Goal: Check status: Check status

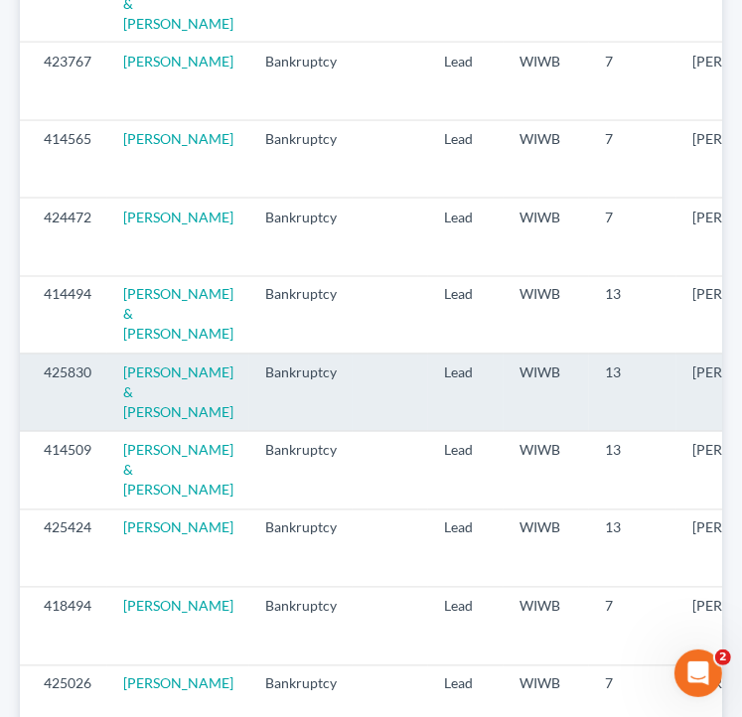
scroll to position [2469, 0]
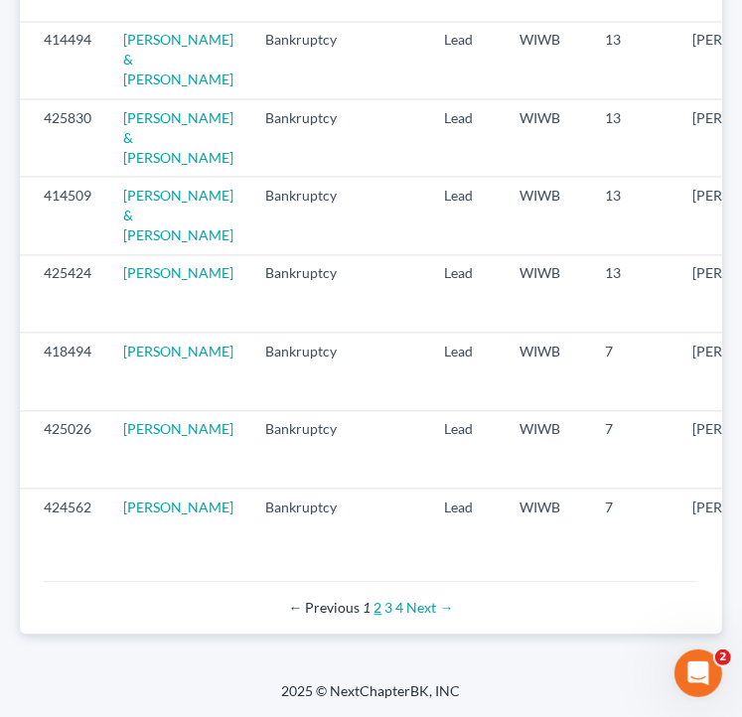
click at [379, 610] on link "2" at bounding box center [378, 607] width 8 height 17
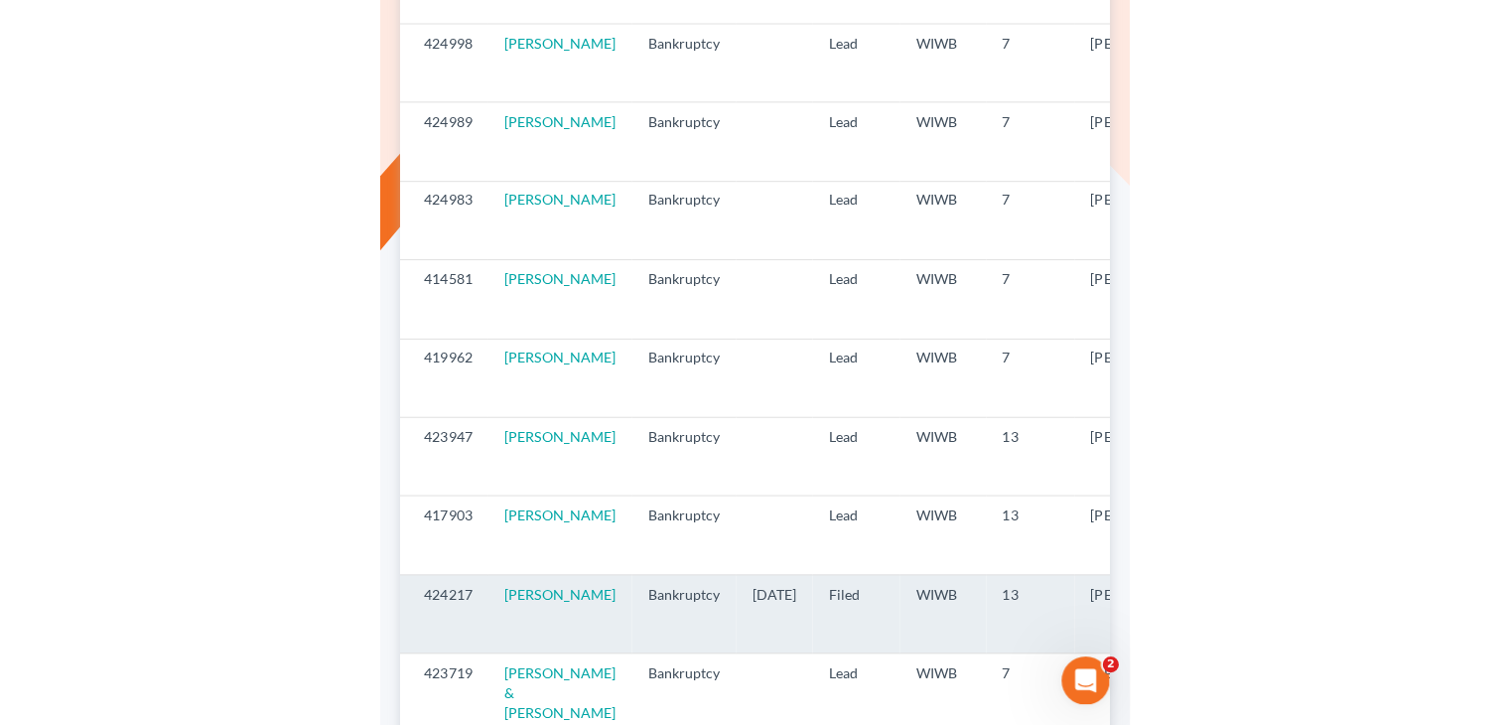
scroll to position [1191, 0]
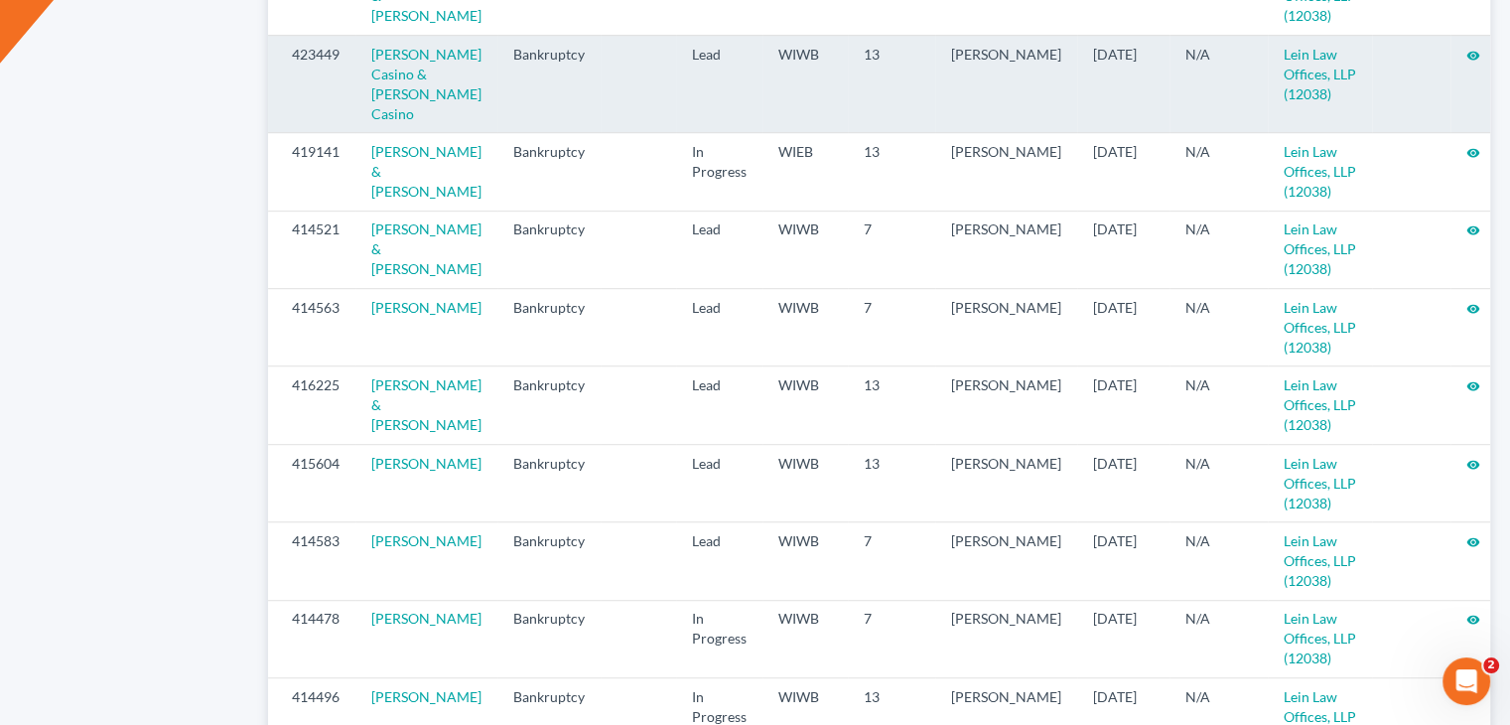
click at [741, 57] on icon "visibility" at bounding box center [1473, 56] width 14 height 14
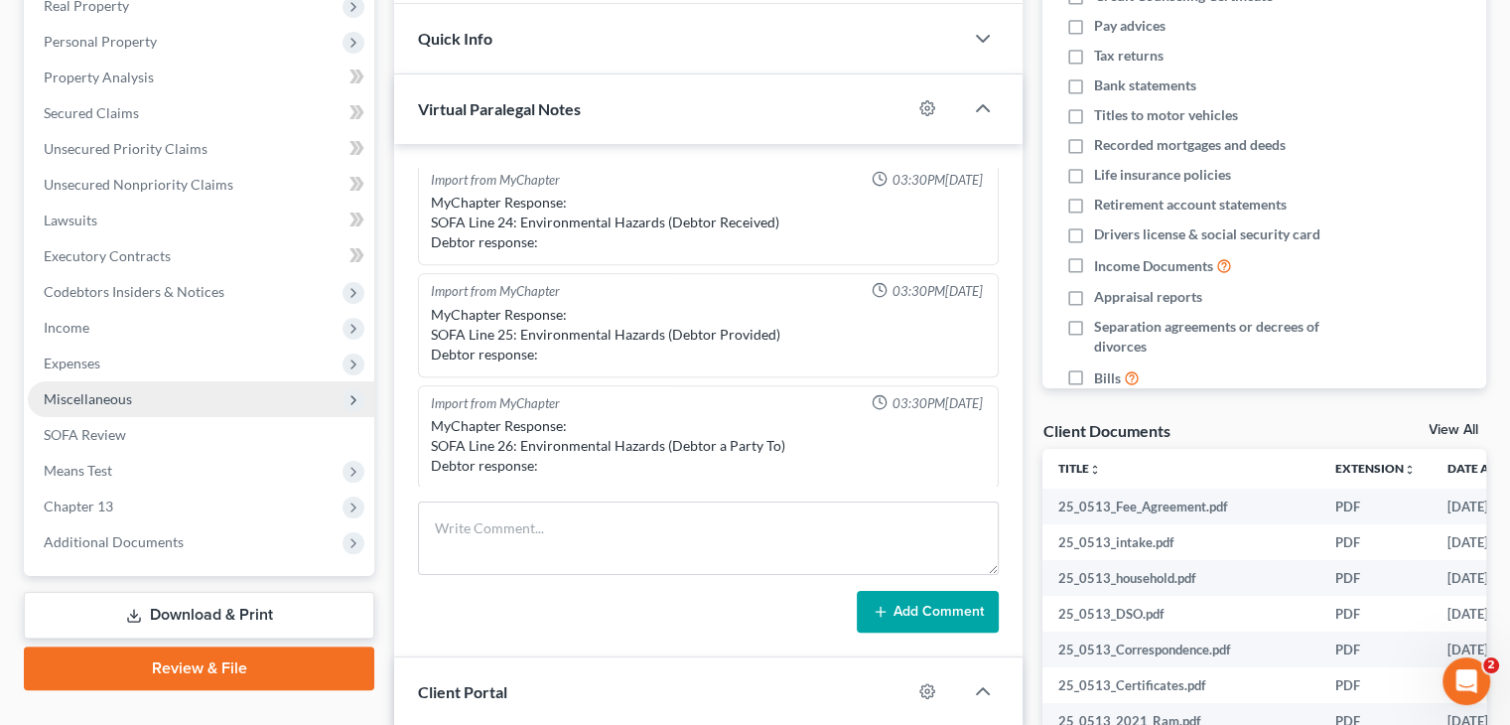
scroll to position [298, 0]
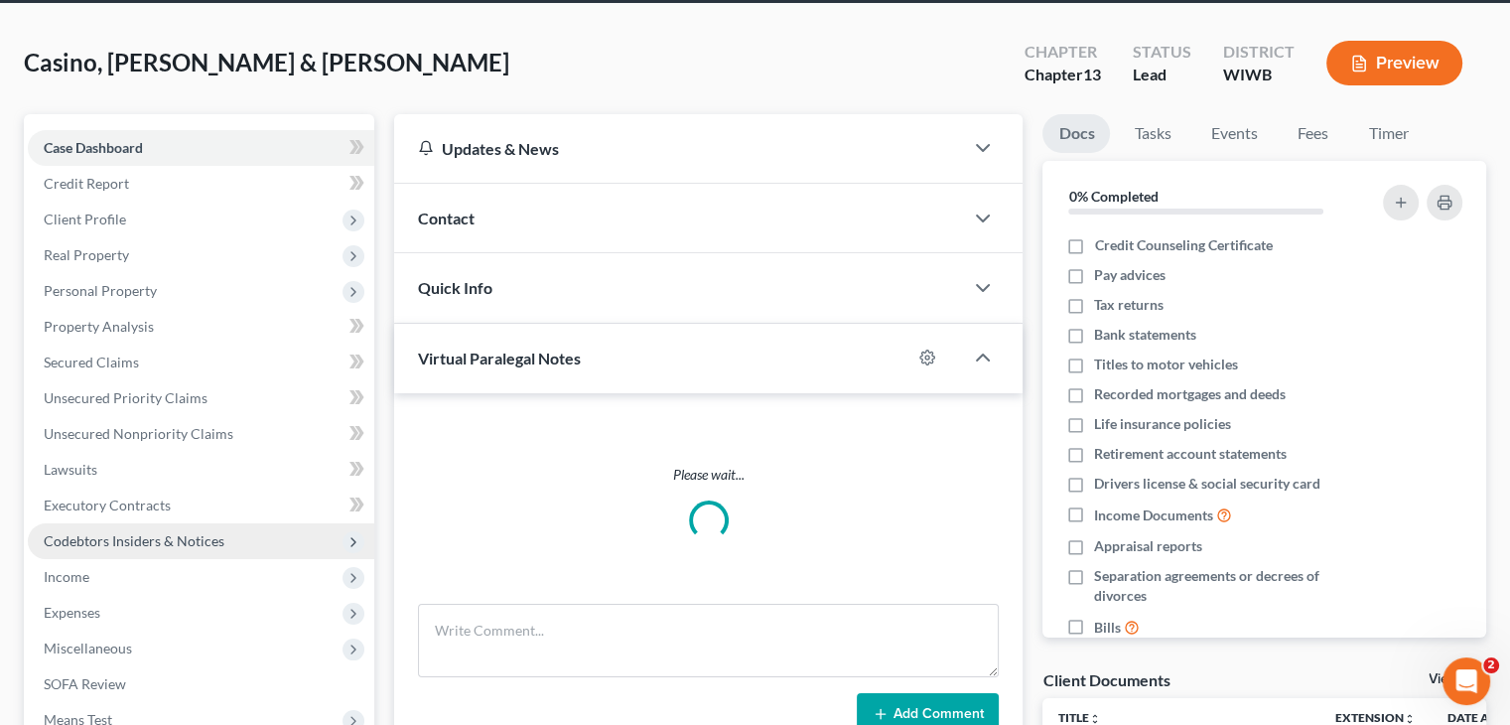
scroll to position [298, 0]
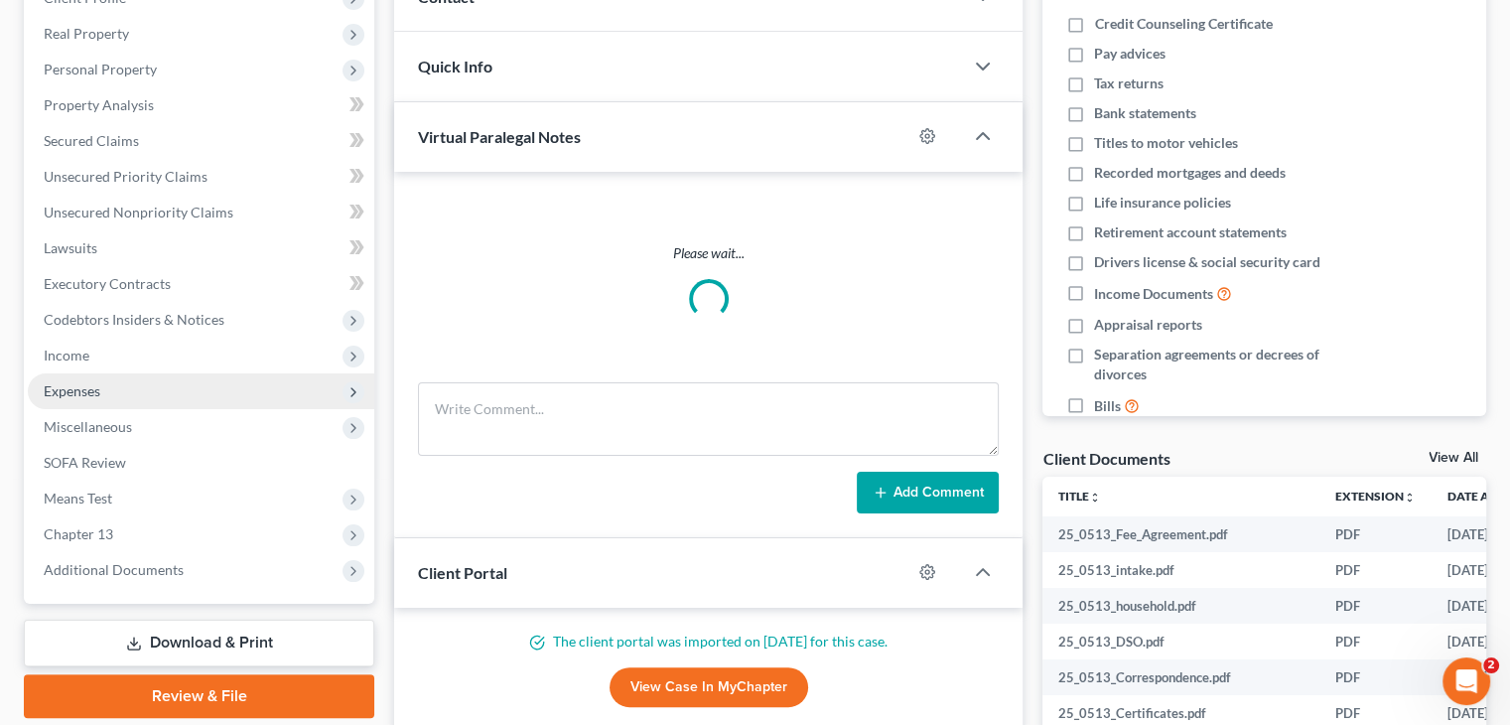
click at [143, 387] on span "Expenses" at bounding box center [201, 391] width 346 height 36
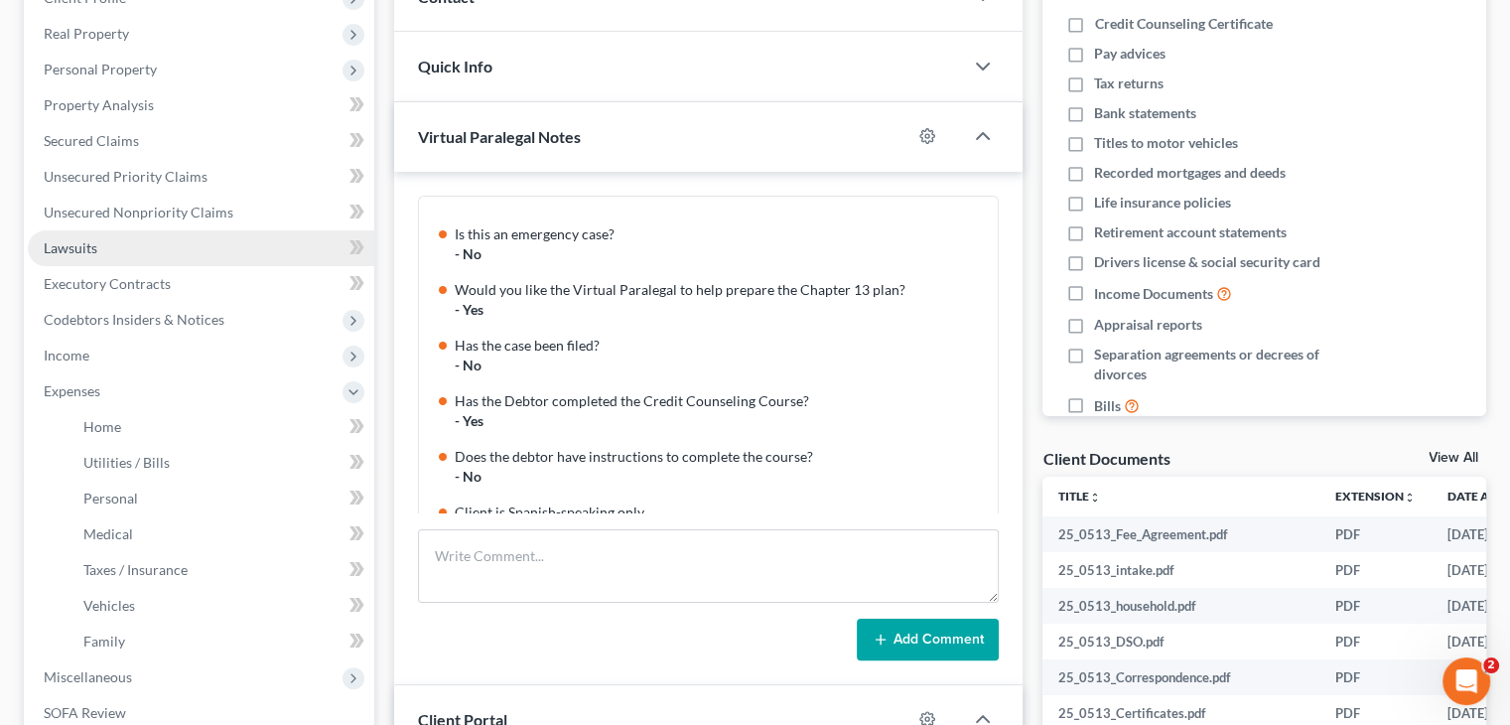
scroll to position [876, 0]
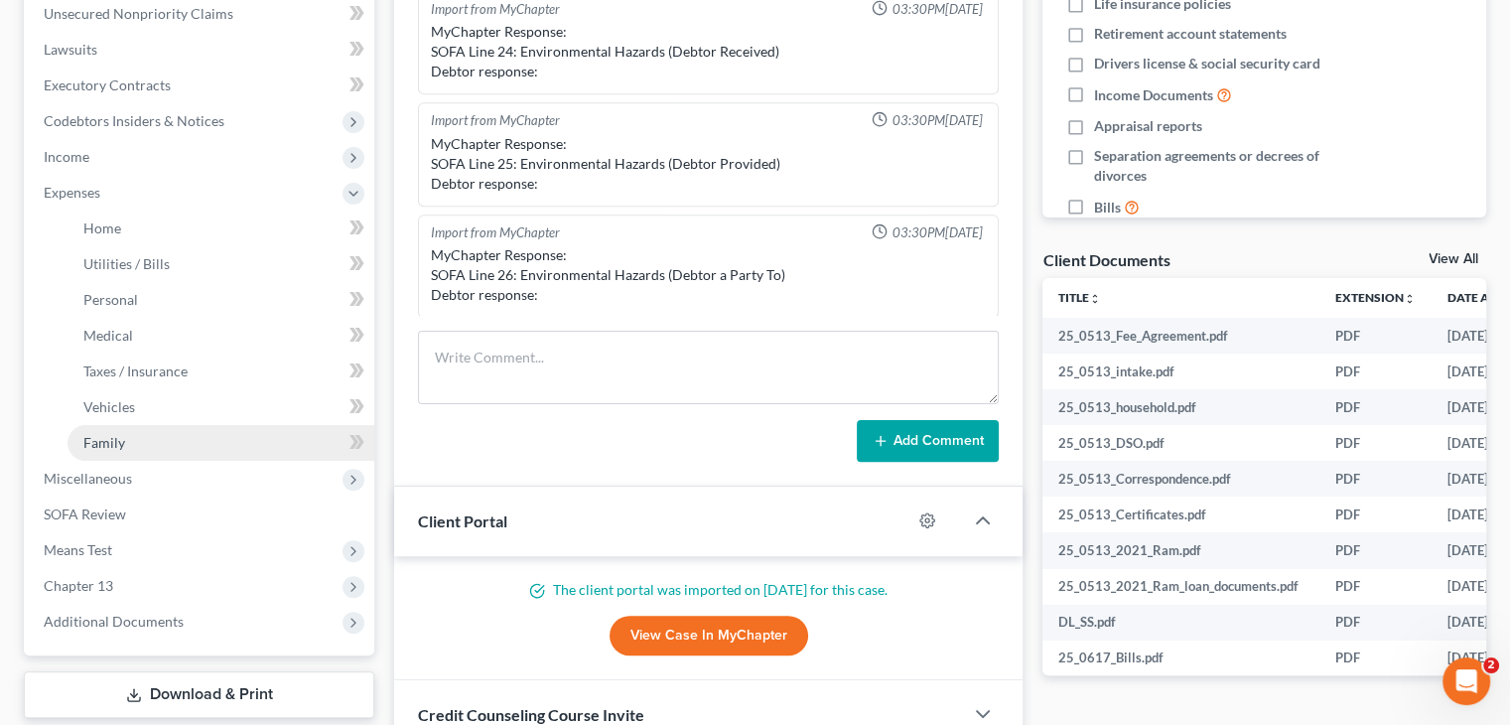
click at [103, 441] on span "Family" at bounding box center [104, 442] width 42 height 17
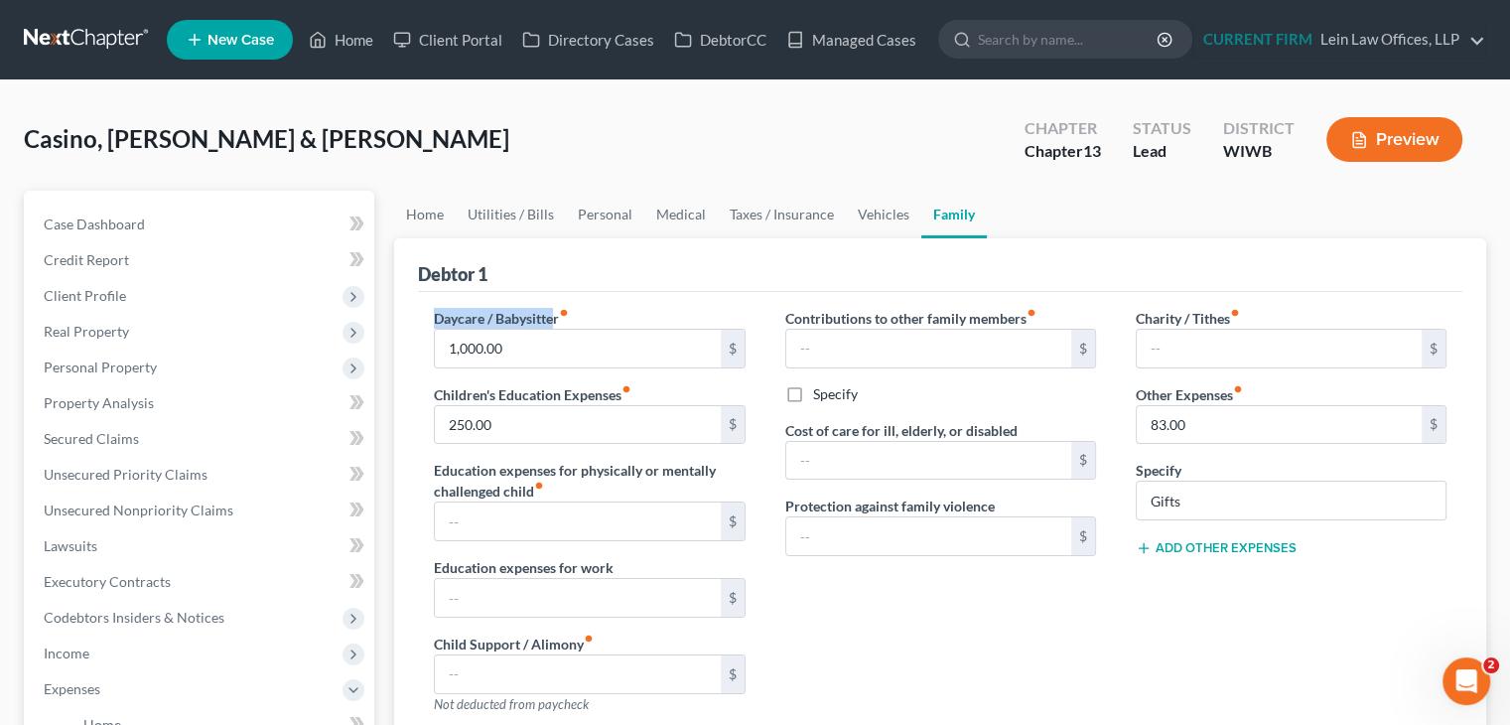
drag, startPoint x: 531, startPoint y: 315, endPoint x: 429, endPoint y: 310, distance: 102.4
click at [429, 310] on div "Daycare / Babysitter fiber_manual_record 1,000.00 $ Children's Education Expens…" at bounding box center [589, 519] width 350 height 422
click at [1389, 141] on button "Preview" at bounding box center [1394, 139] width 136 height 45
